Goal: Task Accomplishment & Management: Complete application form

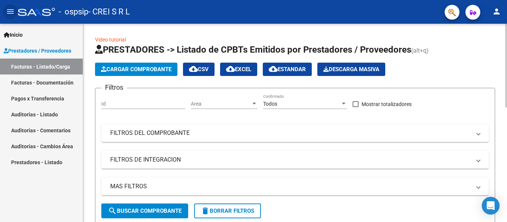
click at [129, 70] on span "Cargar Comprobante" at bounding box center [136, 69] width 70 height 7
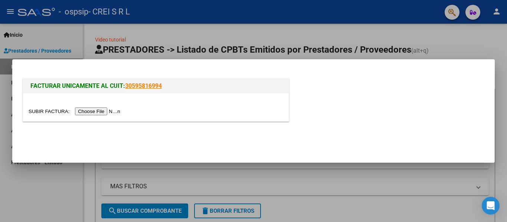
click at [61, 182] on div at bounding box center [253, 111] width 507 height 222
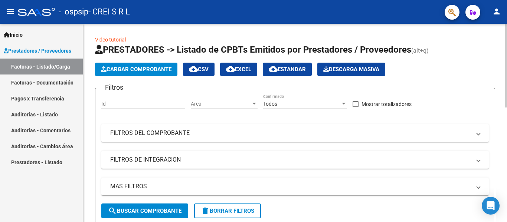
click at [127, 69] on span "Cargar Comprobante" at bounding box center [136, 69] width 70 height 7
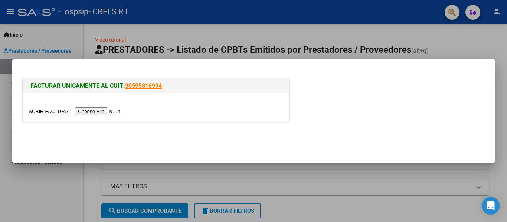
click at [112, 112] on input "file" at bounding box center [76, 112] width 94 height 8
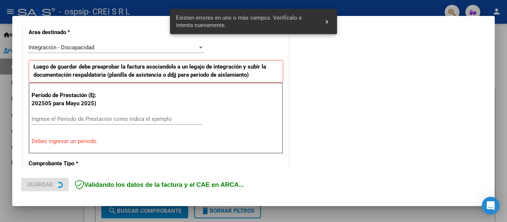
scroll to position [172, 0]
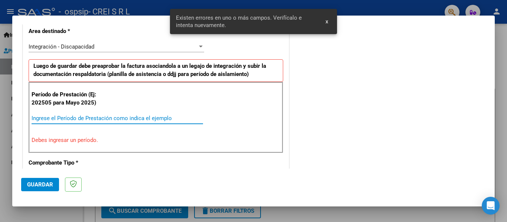
click at [76, 119] on input "Ingrese el Período de Prestación como indica el ejemplo" at bounding box center [117, 118] width 171 height 7
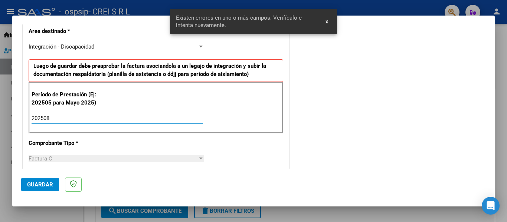
type input "202508"
click at [37, 185] on span "Guardar" at bounding box center [40, 184] width 26 height 7
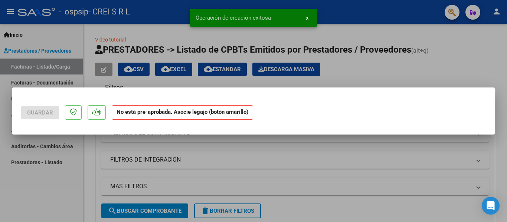
scroll to position [0, 0]
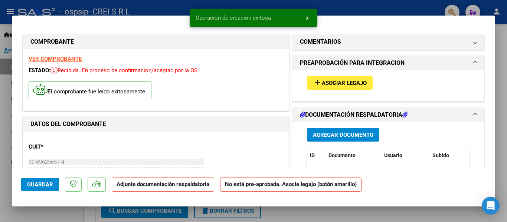
click at [314, 82] on mat-icon "add" at bounding box center [317, 82] width 9 height 9
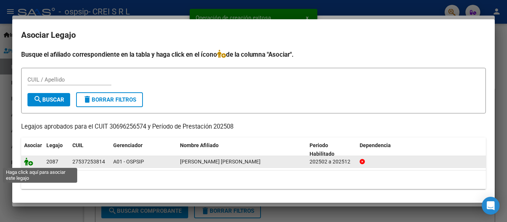
click at [31, 163] on icon at bounding box center [28, 162] width 9 height 8
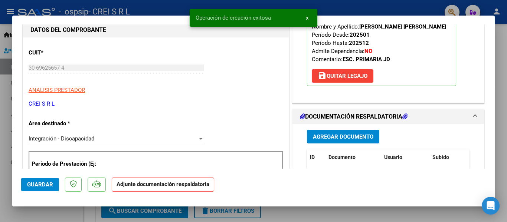
scroll to position [111, 0]
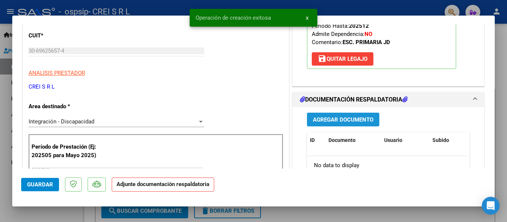
click at [343, 121] on span "Agregar Documento" at bounding box center [343, 119] width 60 height 7
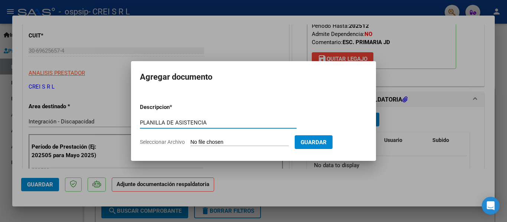
type input "PLANILLA DE ASISTENCIA"
click at [249, 144] on input "Seleccionar Archivo" at bounding box center [239, 142] width 98 height 7
type input "C:\fakepath\[PERSON_NAME] (3).pdf"
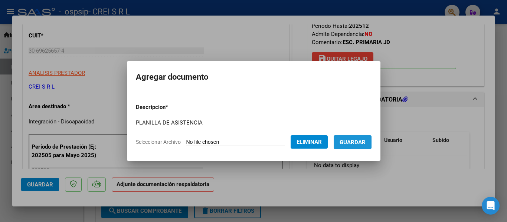
click at [365, 145] on span "Guardar" at bounding box center [352, 142] width 26 height 7
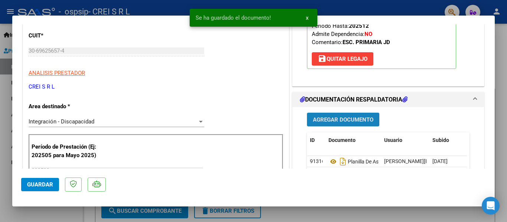
click at [329, 115] on button "Agregar Documento" at bounding box center [343, 120] width 72 height 14
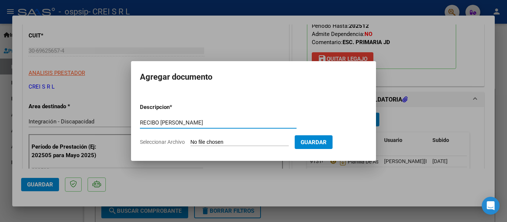
type input "RECIBO [PERSON_NAME]"
click at [239, 138] on form "Descripcion * RECIBO [PERSON_NAME] Escriba aquí una descripcion Seleccionar Arc…" at bounding box center [253, 125] width 227 height 54
click at [239, 144] on input "Seleccionar Archivo" at bounding box center [239, 142] width 98 height 7
click at [192, 122] on input "RECIBO [PERSON_NAME]" at bounding box center [218, 122] width 157 height 7
click at [246, 145] on input "Seleccionar Archivo" at bounding box center [239, 142] width 98 height 7
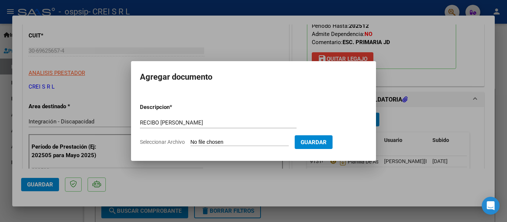
type input "C:\fakepath\WhatsApp Image [DATE] 08.20.48.jpeg"
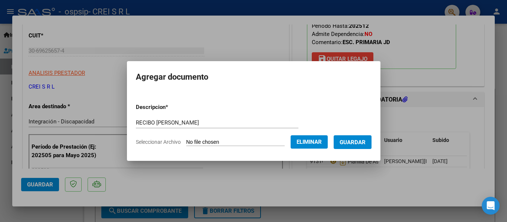
click at [320, 144] on span "Eliminar" at bounding box center [308, 142] width 25 height 7
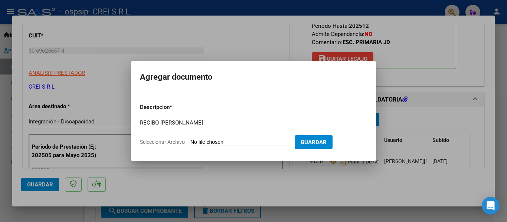
click at [204, 138] on form "Descripcion * RECIBO [PERSON_NAME] Escriba aquí una descripcion Seleccionar Arc…" at bounding box center [253, 125] width 227 height 54
click at [168, 142] on span "Seleccionar Archivo" at bounding box center [162, 142] width 45 height 6
click at [190, 142] on input "Seleccionar Archivo" at bounding box center [239, 142] width 98 height 7
type input "C:\fakepath\RECIBO [PERSON_NAME].jpeg"
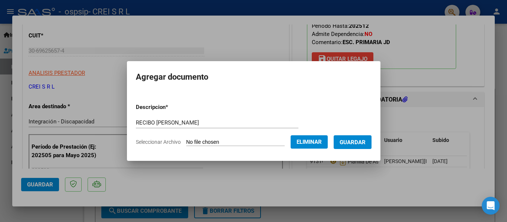
click at [355, 142] on span "Guardar" at bounding box center [352, 142] width 26 height 7
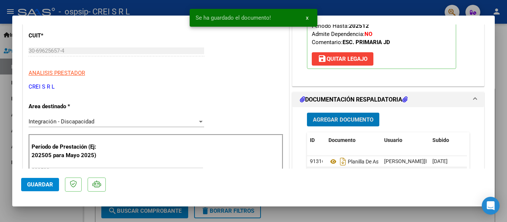
click at [337, 123] on span "Agregar Documento" at bounding box center [343, 119] width 60 height 7
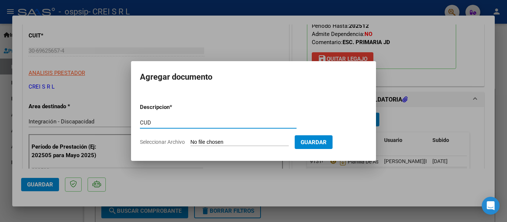
type input "CUD"
click at [235, 138] on form "Descripcion * CUD Escriba aquí una descripcion Seleccionar Archivo Guardar" at bounding box center [253, 125] width 227 height 54
click at [223, 143] on input "Seleccionar Archivo" at bounding box center [239, 142] width 98 height 7
type input "C:\fakepath\CUD [PERSON_NAME].pdf"
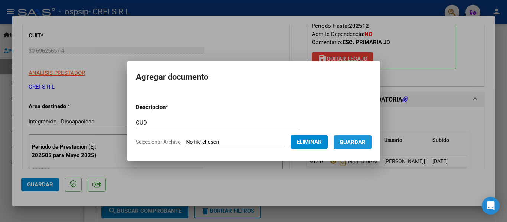
drag, startPoint x: 363, startPoint y: 146, endPoint x: 360, endPoint y: 157, distance: 11.1
click at [362, 146] on button "Guardar" at bounding box center [352, 142] width 38 height 14
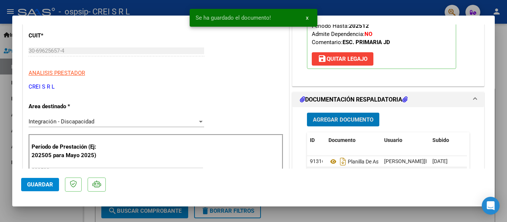
scroll to position [148, 0]
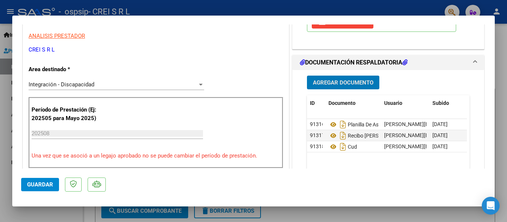
click at [329, 86] on button "Agregar Documento" at bounding box center [343, 83] width 72 height 14
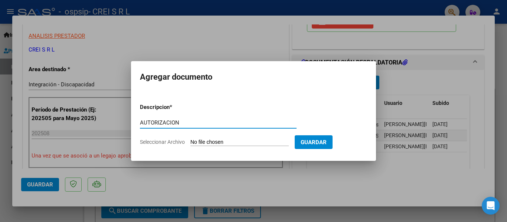
type input "AUTORIZACION"
click at [204, 139] on input "Seleccionar Archivo" at bounding box center [239, 142] width 98 height 7
type input "C:\fakepath\AD SALICAS.pdf"
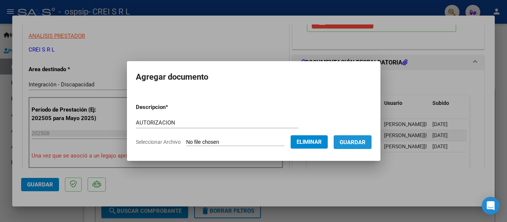
click at [362, 141] on span "Guardar" at bounding box center [352, 142] width 26 height 7
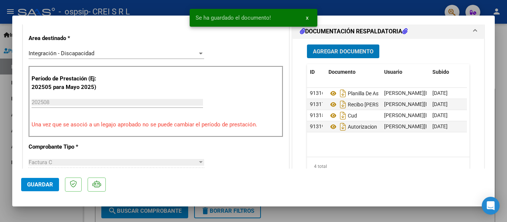
scroll to position [223, 0]
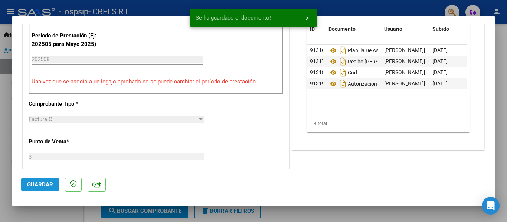
drag, startPoint x: 41, startPoint y: 183, endPoint x: 53, endPoint y: 183, distance: 11.5
click at [42, 184] on span "Guardar" at bounding box center [40, 184] width 26 height 7
click at [307, 20] on span "x" at bounding box center [307, 17] width 3 height 7
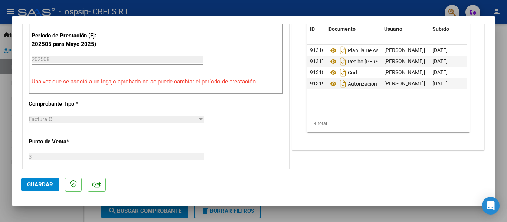
click at [47, 178] on button "Guardar" at bounding box center [40, 184] width 38 height 13
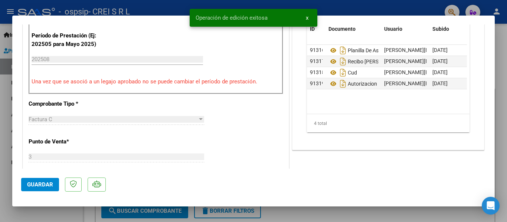
click at [44, 210] on div at bounding box center [253, 111] width 507 height 222
type input "$ 0,00"
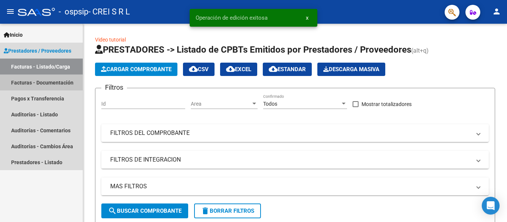
click at [50, 83] on link "Facturas - Documentación" at bounding box center [41, 83] width 83 height 16
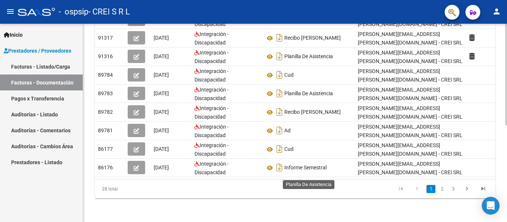
scroll to position [188, 0]
click at [60, 70] on link "Facturas - Listado/Carga" at bounding box center [41, 67] width 83 height 16
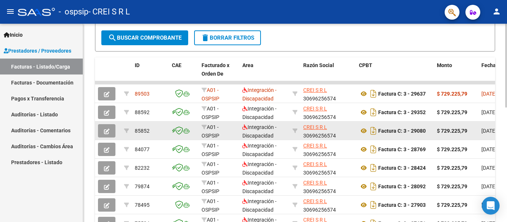
scroll to position [185, 0]
